Goal: Task Accomplishment & Management: Use online tool/utility

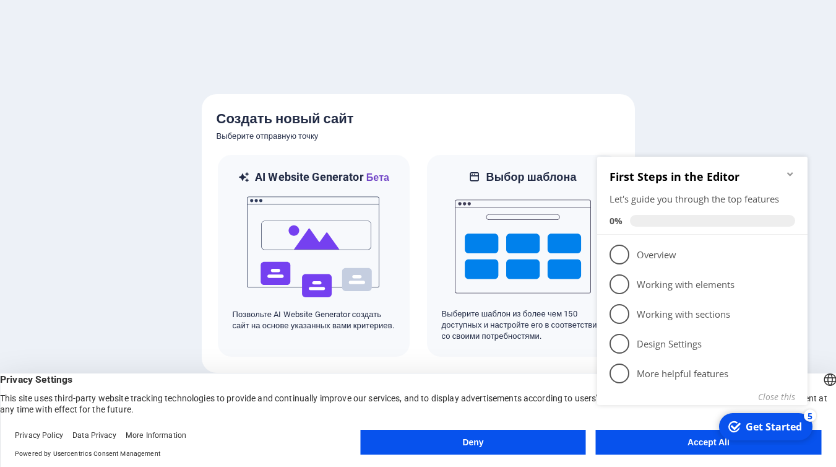
click div "checkmark Get Started 5 First Steps in the Editor Let's guide you through the t…"
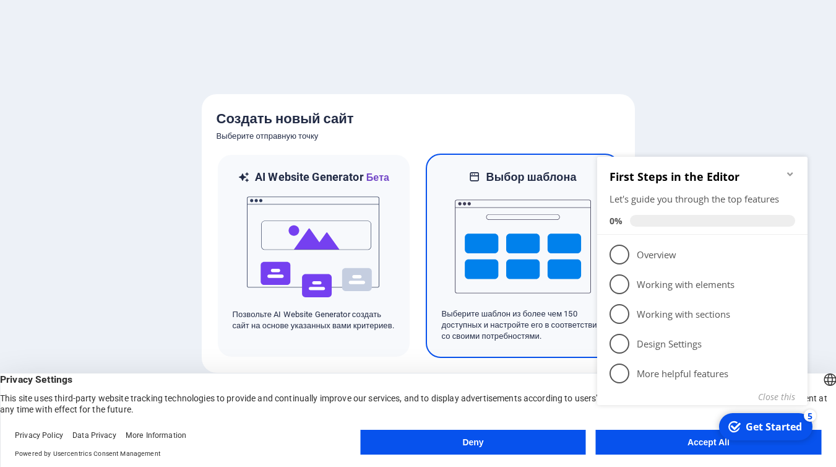
click at [509, 252] on img at bounding box center [523, 246] width 136 height 124
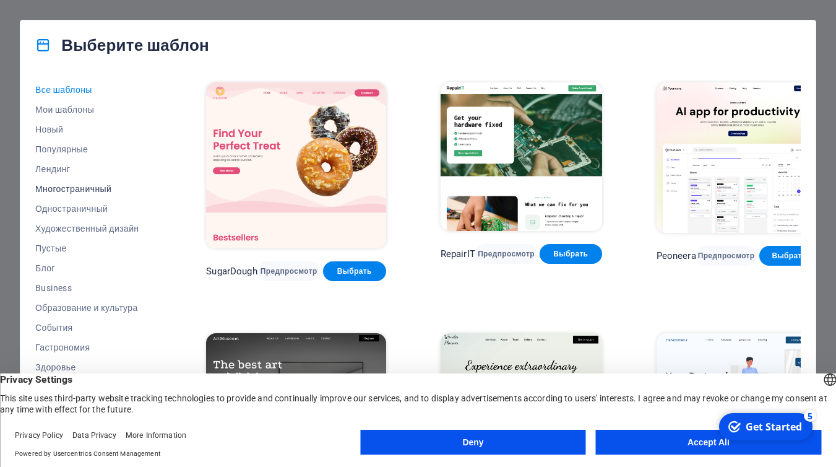
click at [87, 185] on span "Многостраничный" at bounding box center [93, 189] width 116 height 10
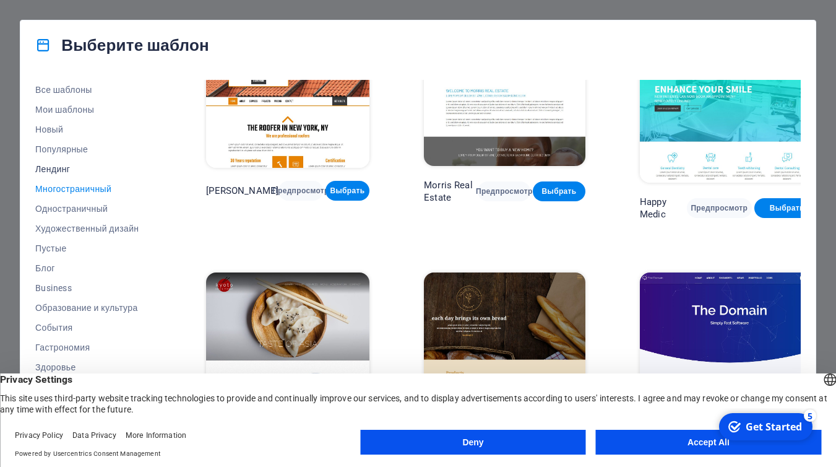
click at [58, 166] on span "Лендинг" at bounding box center [93, 169] width 116 height 10
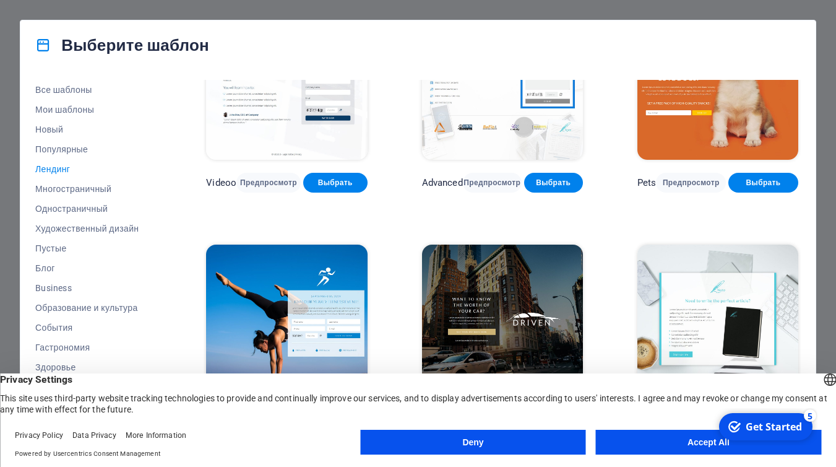
scroll to position [462, 0]
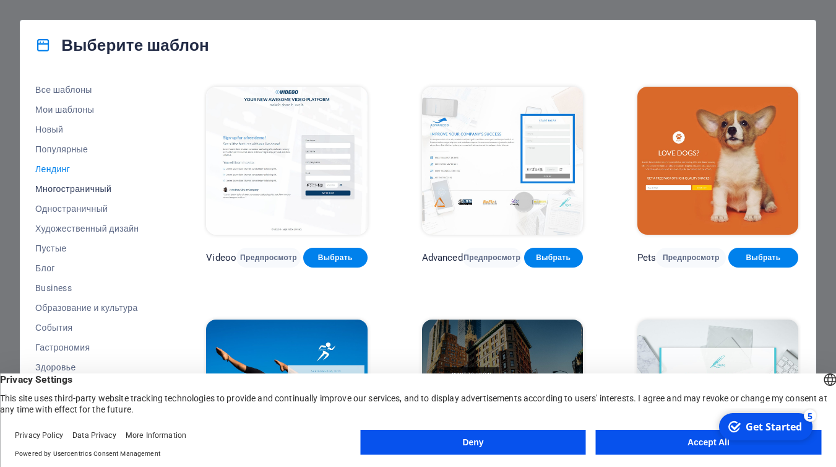
click at [67, 185] on span "Многостраничный" at bounding box center [93, 189] width 116 height 10
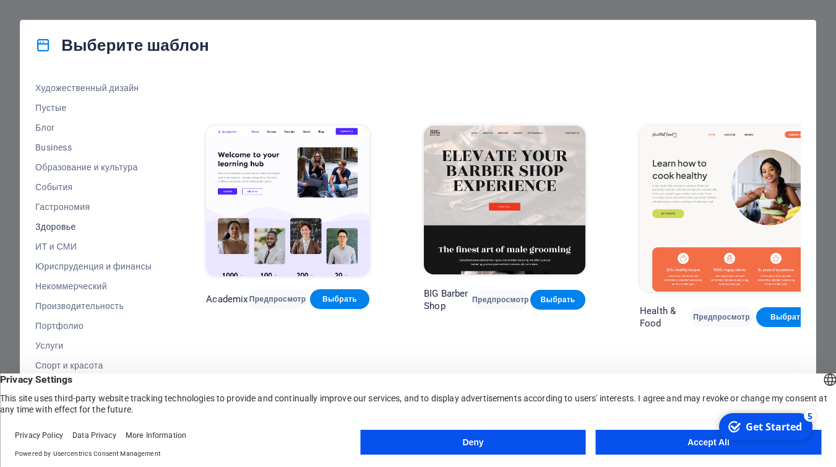
scroll to position [144, 0]
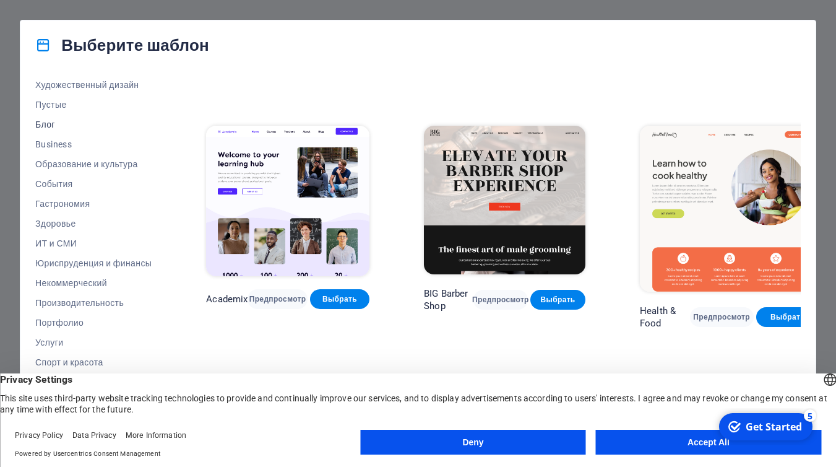
click at [46, 123] on span "Блог" at bounding box center [93, 124] width 116 height 10
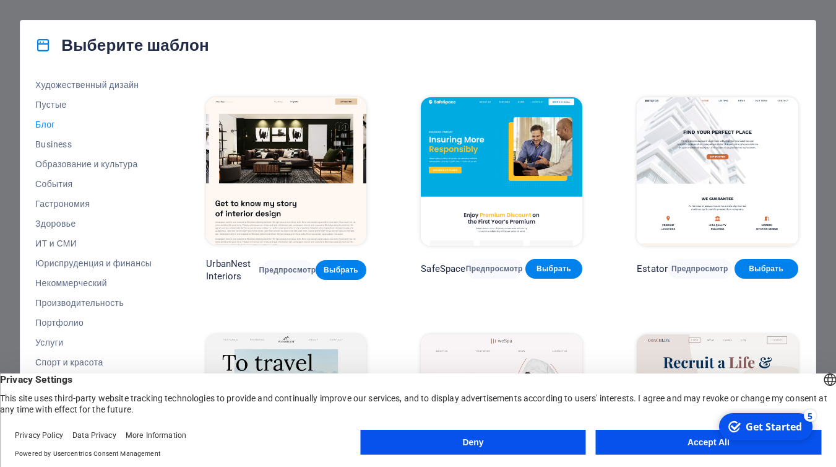
click at [674, 439] on button "Accept All" at bounding box center [708, 442] width 225 height 25
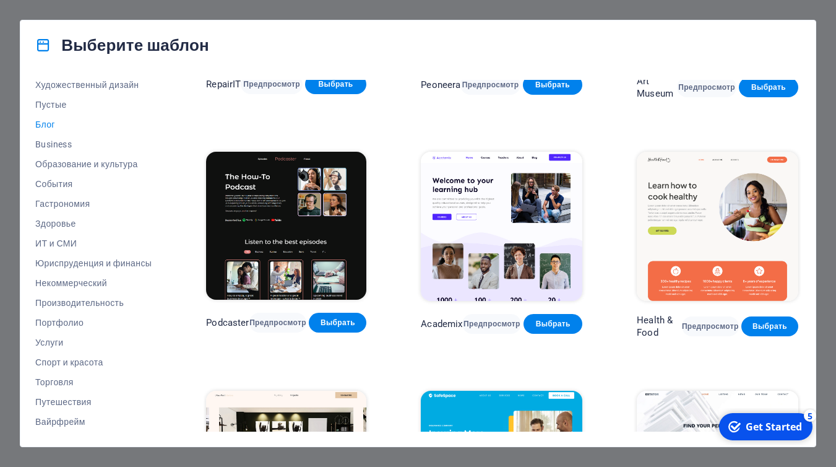
scroll to position [0, 0]
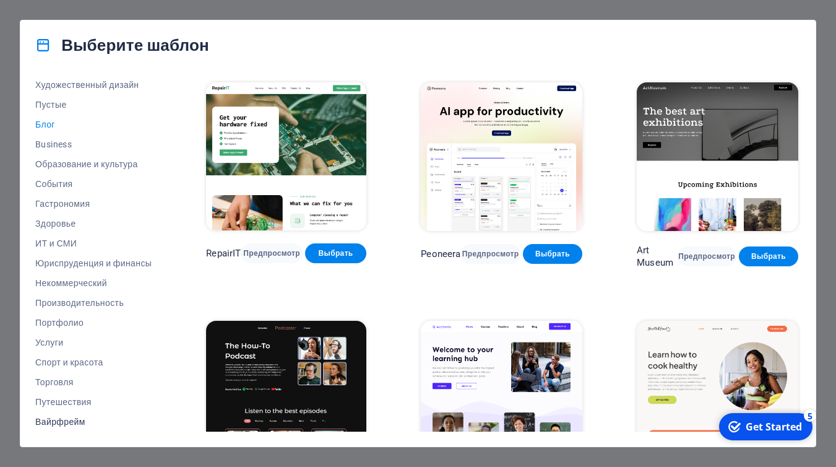
click at [64, 421] on span "Вайрфрейм" at bounding box center [93, 422] width 116 height 10
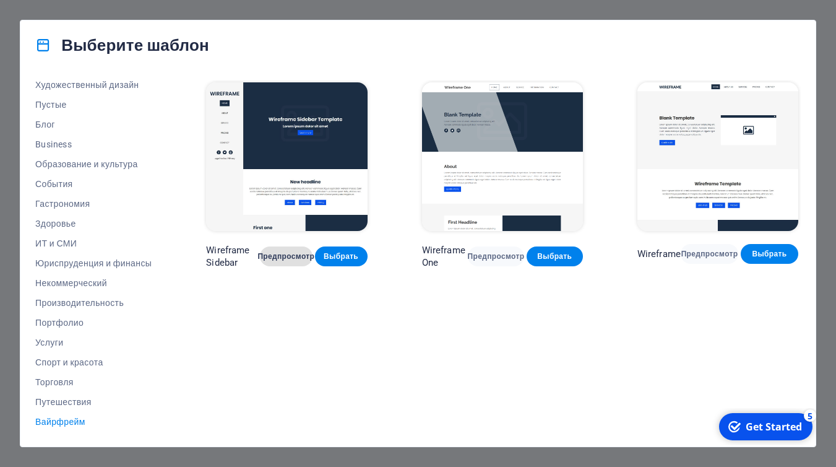
click at [280, 251] on span "Предпросмотр" at bounding box center [286, 256] width 33 height 10
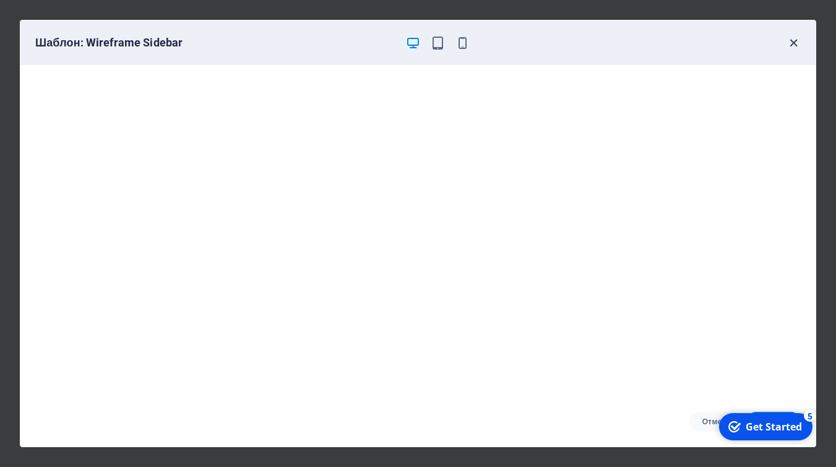
click at [792, 45] on icon "button" at bounding box center [794, 43] width 14 height 14
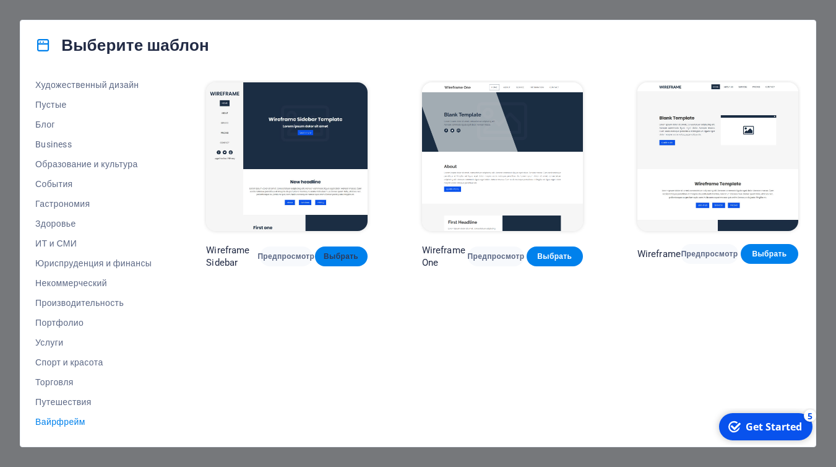
click at [335, 254] on span "Выбрать" at bounding box center [341, 256] width 33 height 10
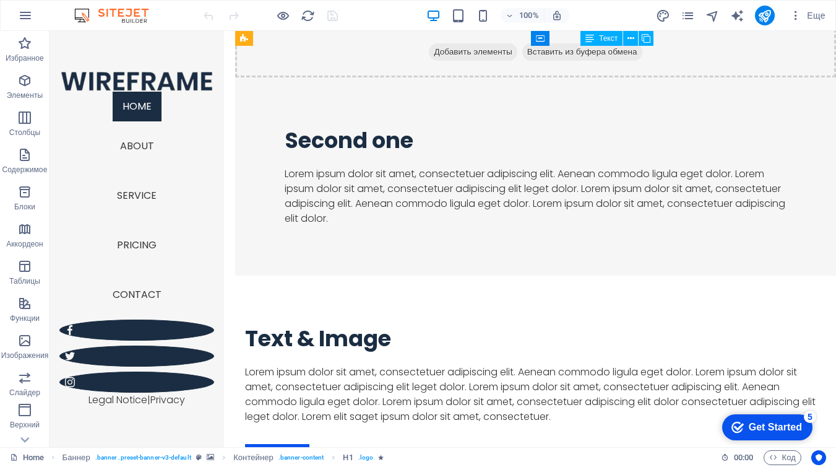
scroll to position [1853, 0]
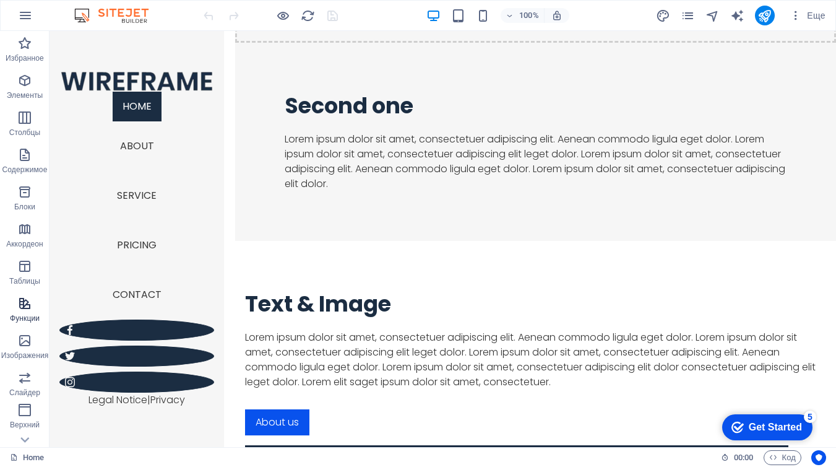
click at [23, 305] on icon "button" at bounding box center [24, 303] width 15 height 15
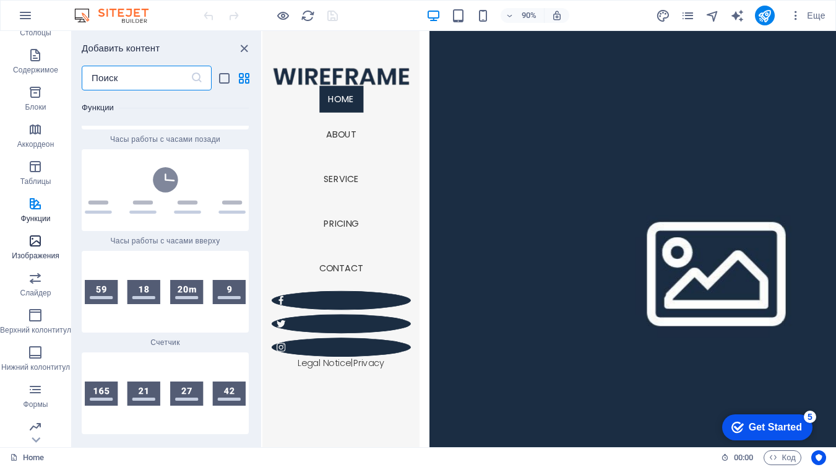
scroll to position [124, 0]
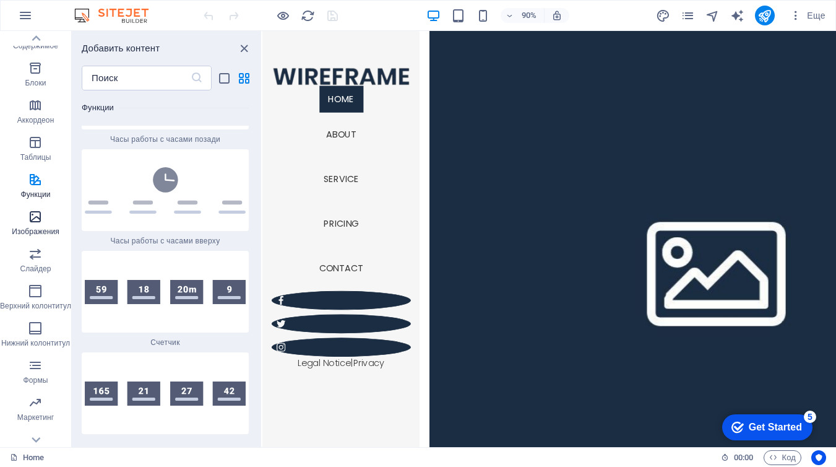
click at [35, 215] on icon "button" at bounding box center [35, 216] width 15 height 15
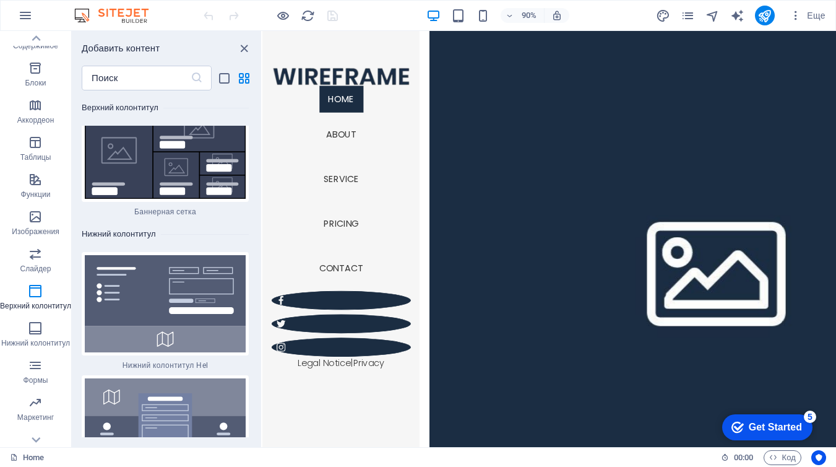
scroll to position [16271, 0]
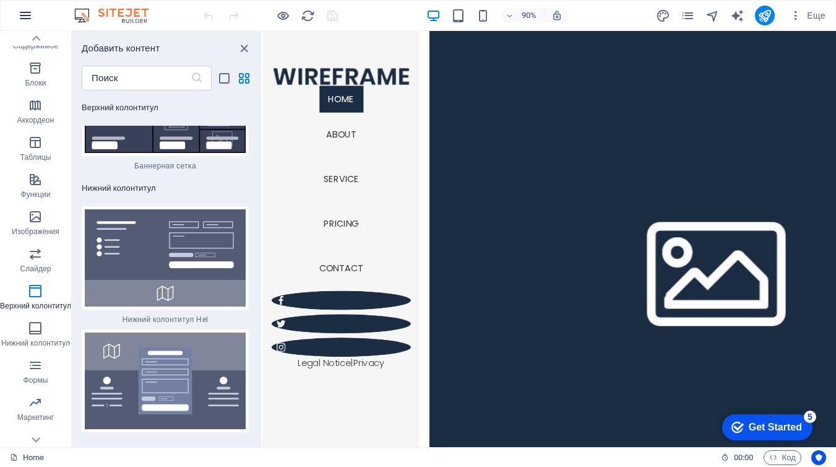
click at [25, 12] on icon "button" at bounding box center [25, 15] width 15 height 15
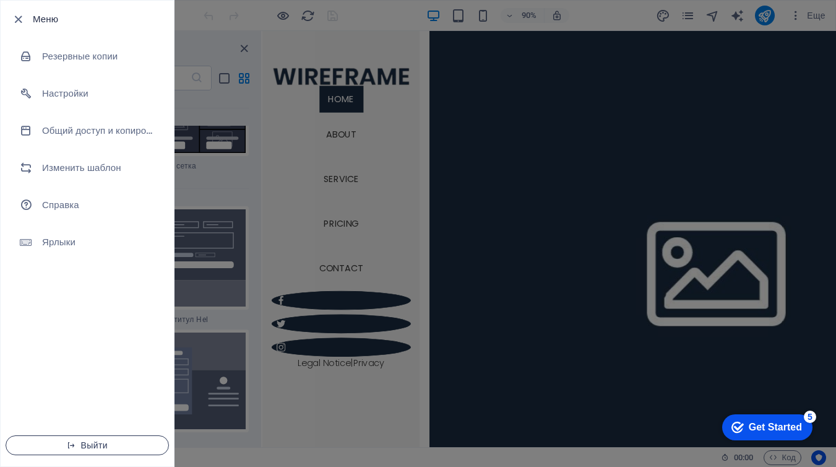
click at [82, 441] on span "Выйти" at bounding box center [87, 445] width 142 height 10
